Goal: Check status: Check status

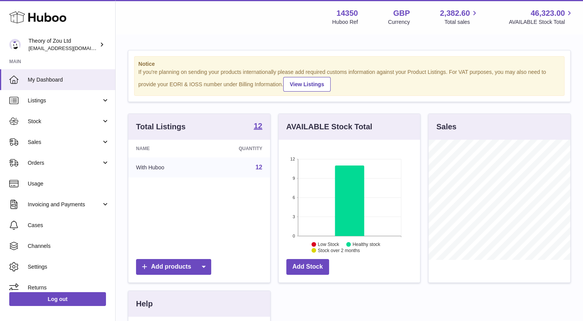
scroll to position [120, 142]
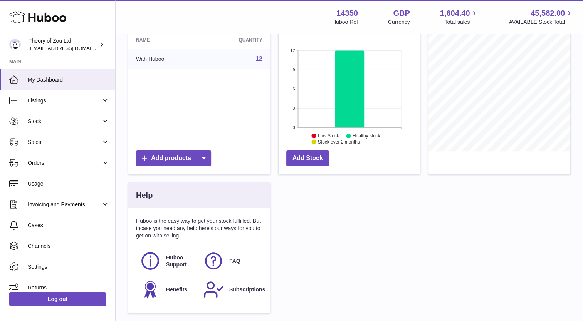
scroll to position [116, 0]
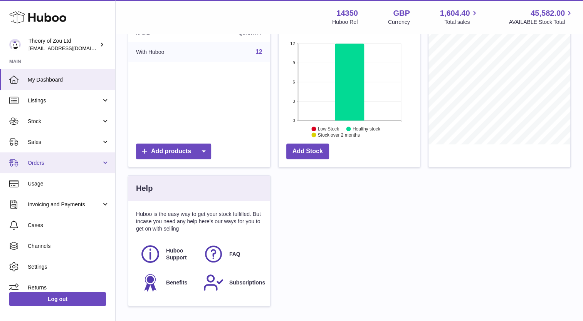
click at [42, 159] on link "Orders" at bounding box center [57, 163] width 115 height 21
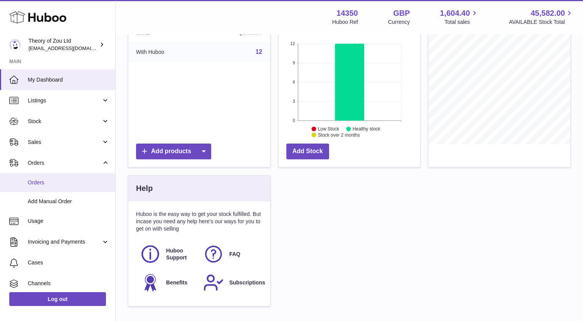
click at [40, 180] on span "Orders" at bounding box center [69, 182] width 82 height 7
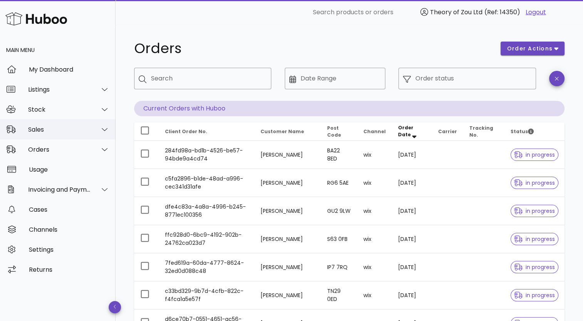
click at [58, 131] on div "Sales" at bounding box center [59, 129] width 63 height 7
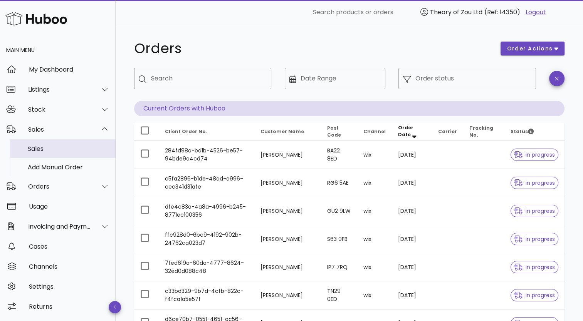
click at [55, 147] on div "Sales" at bounding box center [69, 148] width 82 height 7
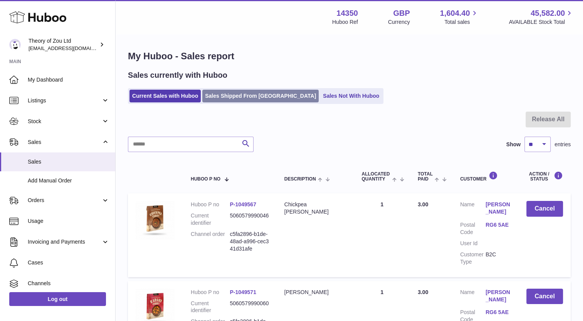
click at [240, 94] on link "Sales Shipped From [GEOGRAPHIC_DATA]" at bounding box center [260, 96] width 116 height 13
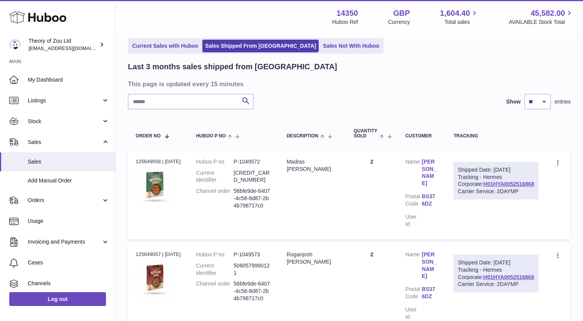
scroll to position [39, 0]
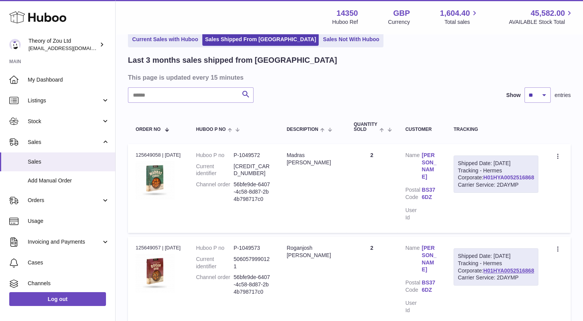
click at [506, 181] on link "H01HYA0052516868" at bounding box center [508, 178] width 51 height 6
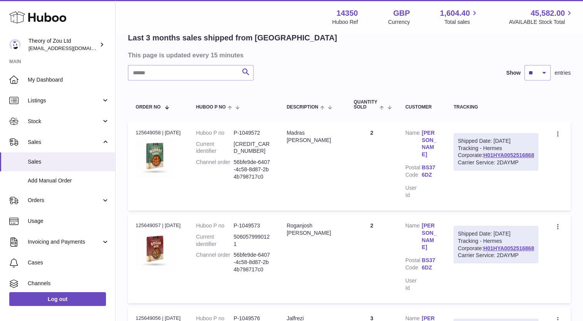
scroll to position [0, 0]
